Goal: Navigation & Orientation: Understand site structure

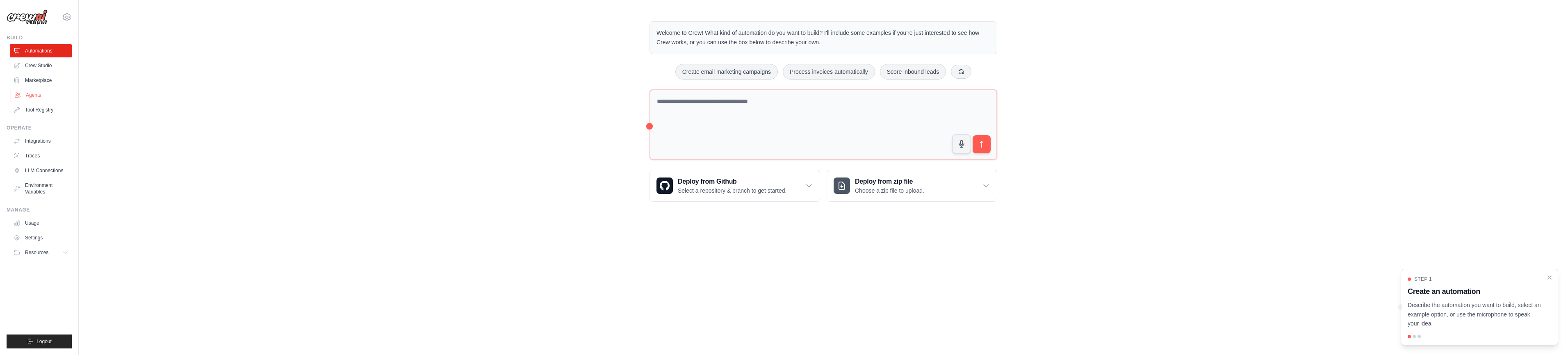
click at [33, 91] on link "Agents" at bounding box center [42, 96] width 62 height 13
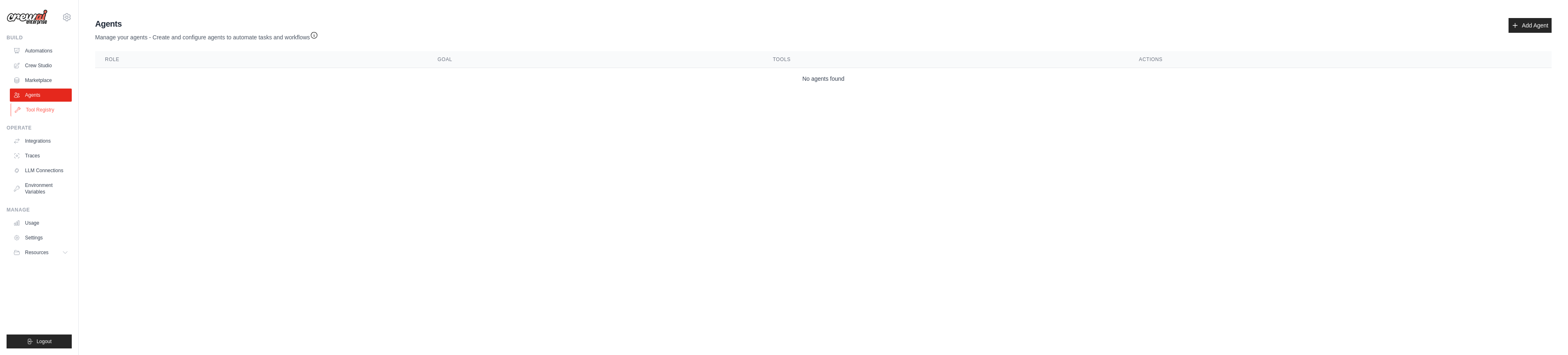
click at [35, 109] on link "Tool Registry" at bounding box center [42, 110] width 62 height 13
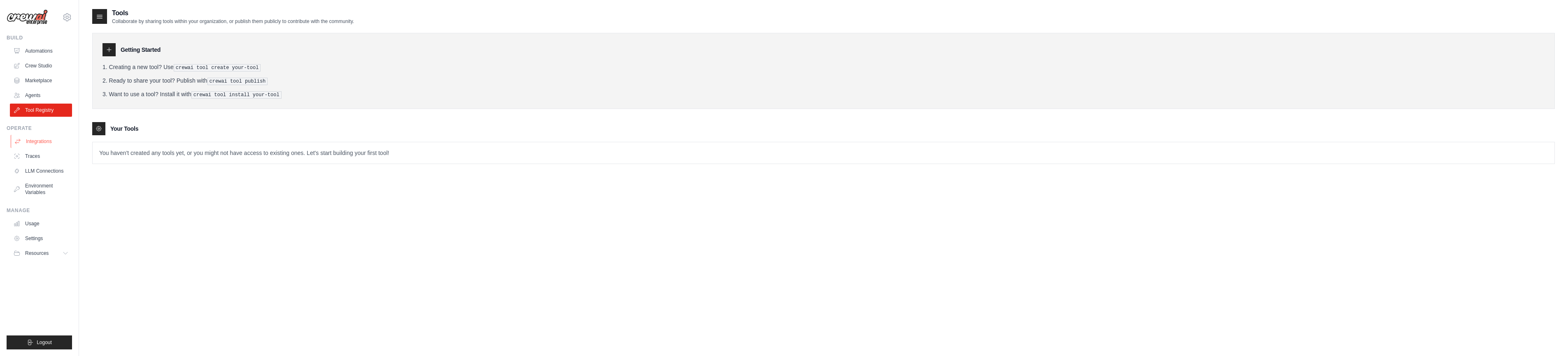
click at [30, 142] on link "Integrations" at bounding box center [42, 142] width 62 height 13
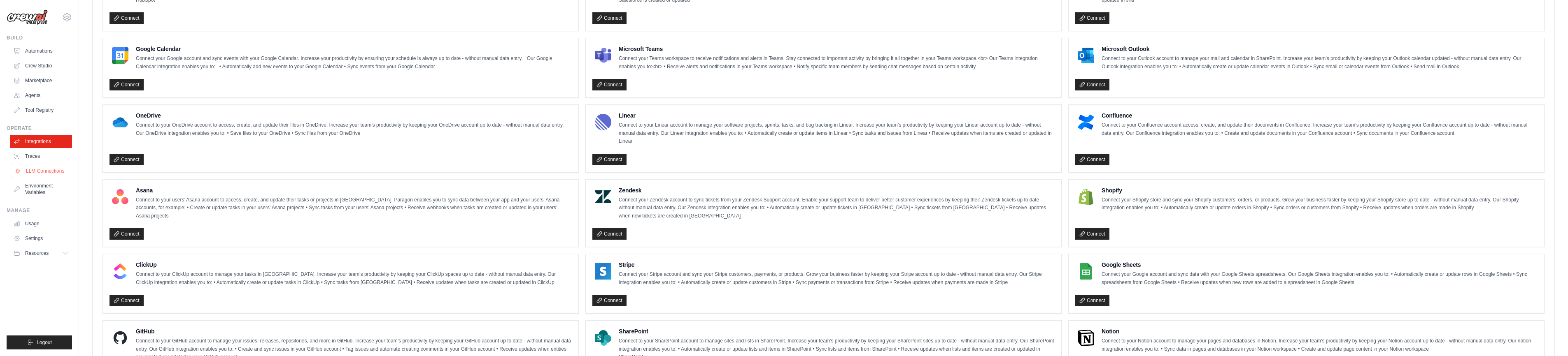
scroll to position [359, 0]
click at [27, 154] on link "Traces" at bounding box center [42, 156] width 62 height 13
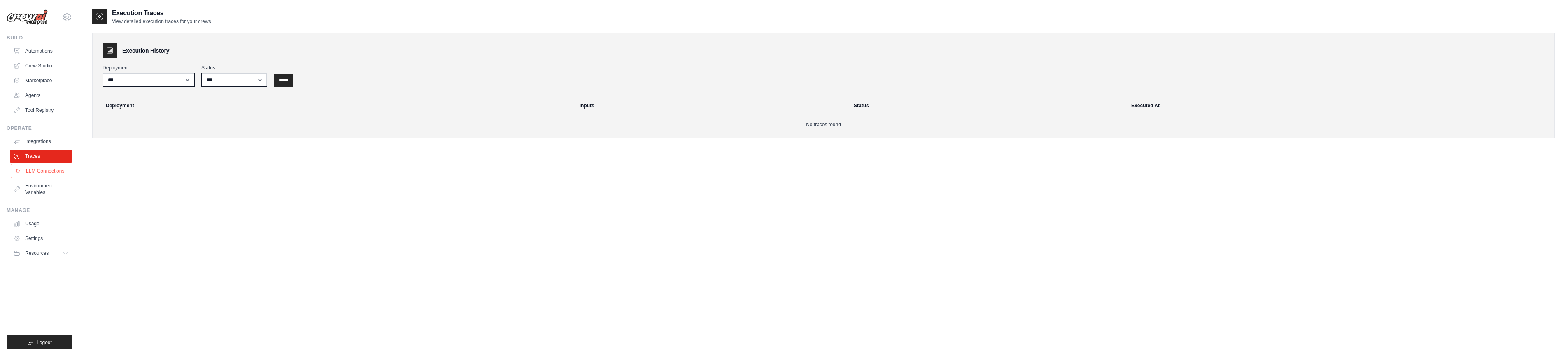
click at [28, 169] on link "LLM Connections" at bounding box center [42, 171] width 62 height 13
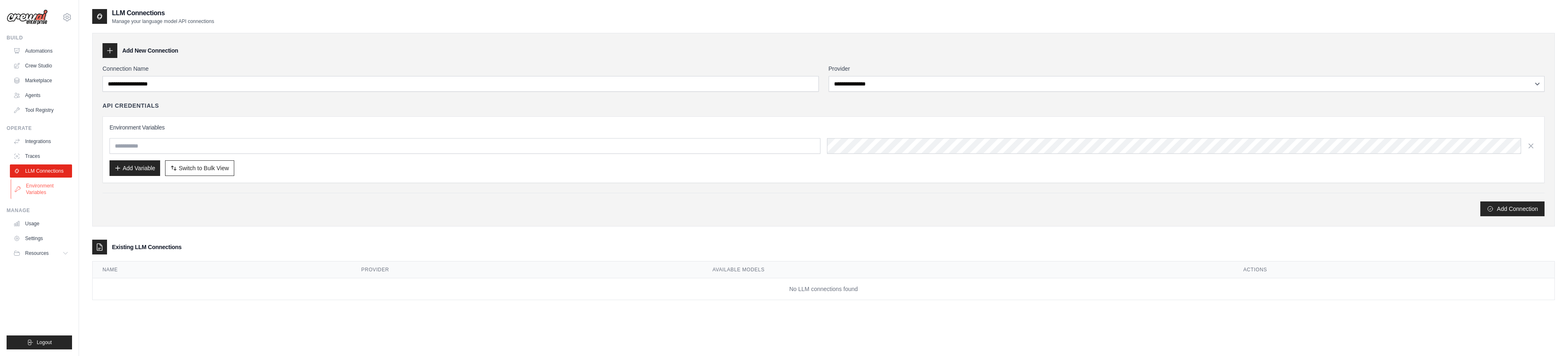
click at [37, 186] on link "Environment Variables" at bounding box center [42, 189] width 62 height 20
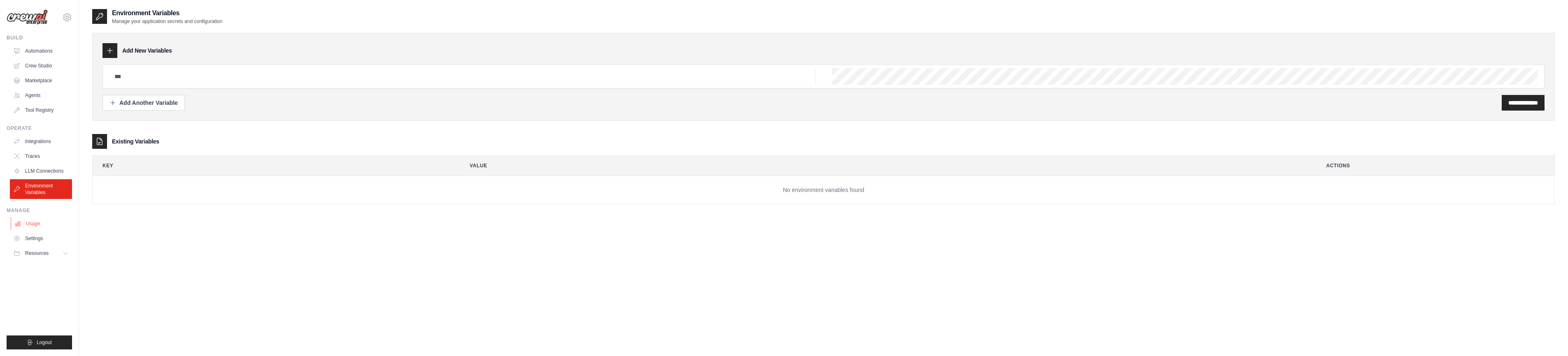
click at [43, 219] on link "Usage" at bounding box center [42, 224] width 62 height 13
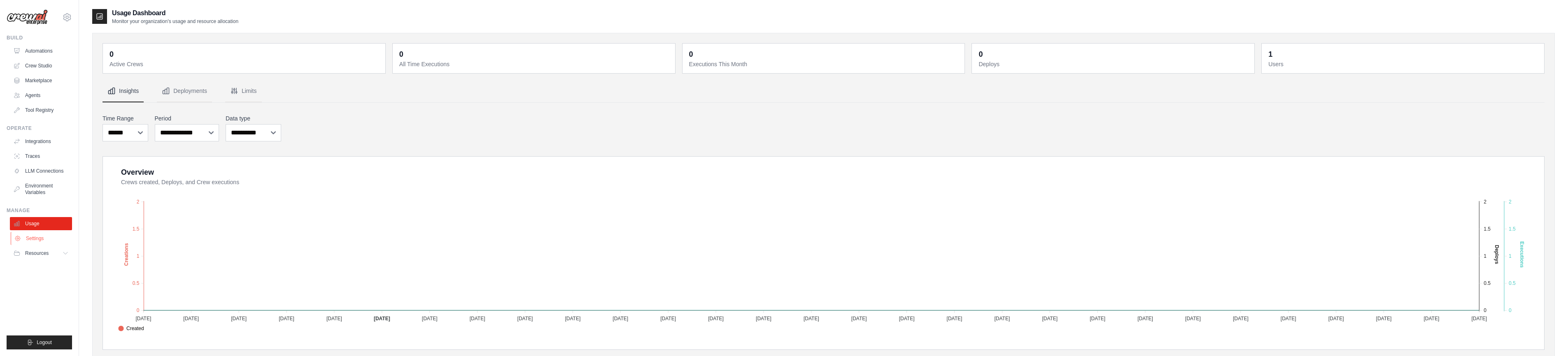
click at [45, 240] on link "Settings" at bounding box center [42, 239] width 62 height 13
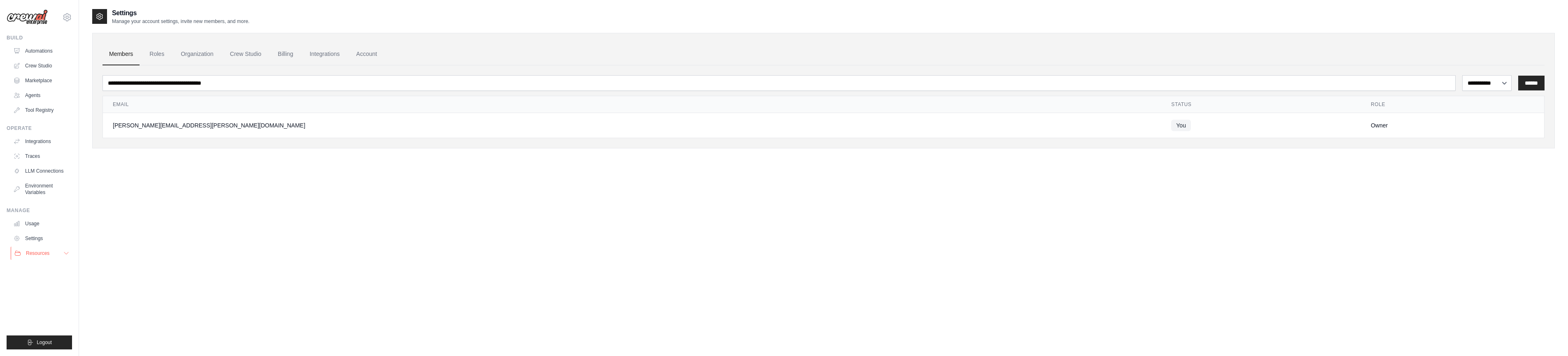
click at [42, 253] on span "Resources" at bounding box center [37, 253] width 23 height 7
click at [68, 18] on icon at bounding box center [67, 17] width 10 height 10
click at [151, 56] on link "Roles" at bounding box center [157, 54] width 28 height 22
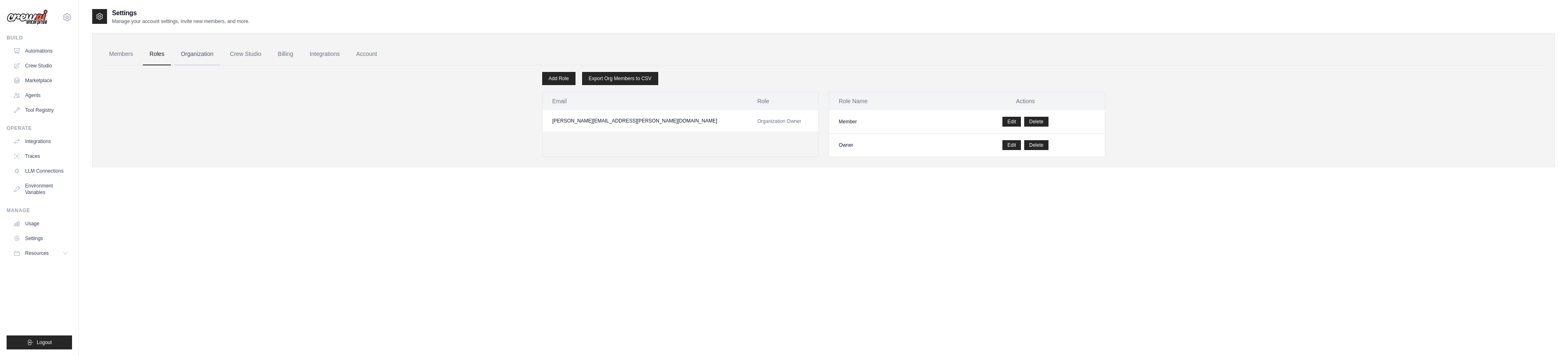
click at [197, 56] on link "Organization" at bounding box center [197, 54] width 46 height 22
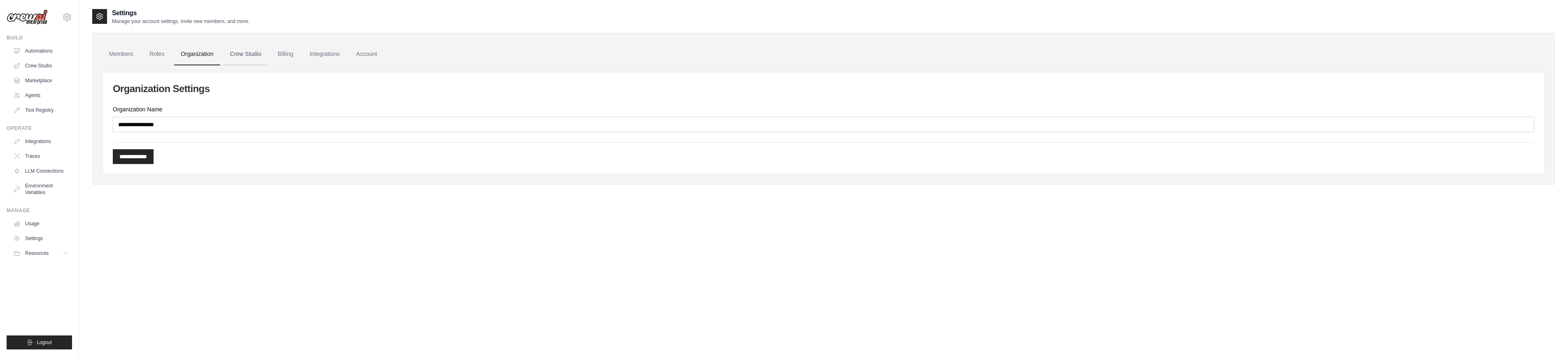
click at [234, 56] on link "Crew Studio" at bounding box center [246, 54] width 45 height 22
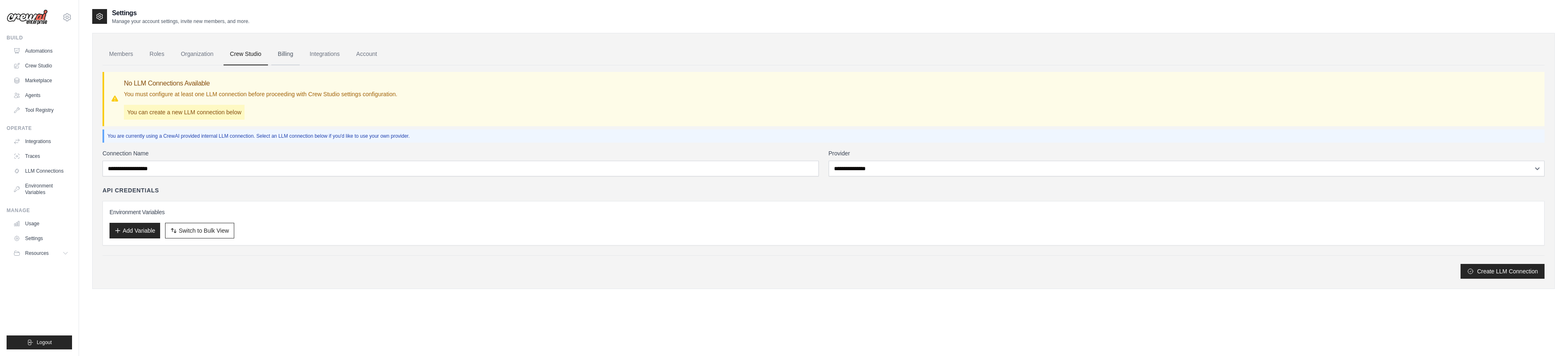
click at [285, 55] on link "Billing" at bounding box center [285, 54] width 28 height 22
click at [322, 55] on link "Integrations" at bounding box center [324, 54] width 43 height 22
